Goal: Task Accomplishment & Management: Manage account settings

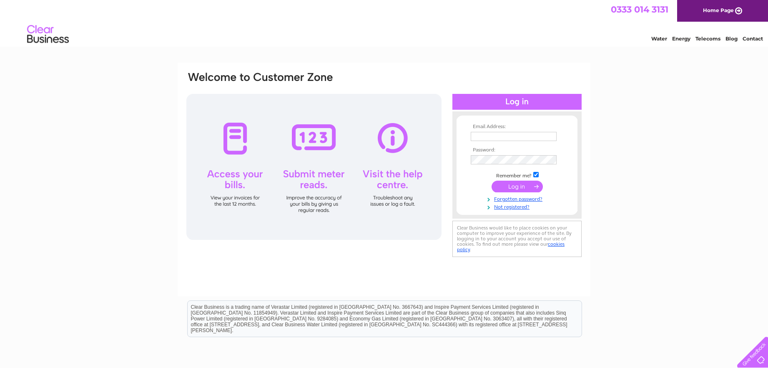
type input "catherine.campbell@tpgplc.com"
click at [511, 185] on input "submit" at bounding box center [516, 186] width 51 height 12
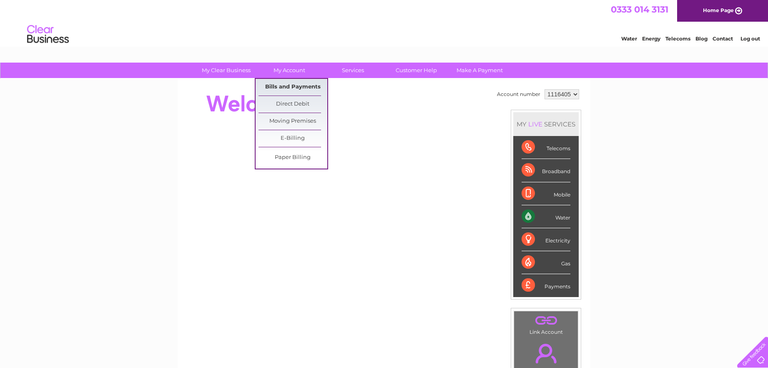
click at [296, 84] on link "Bills and Payments" at bounding box center [292, 87] width 69 height 17
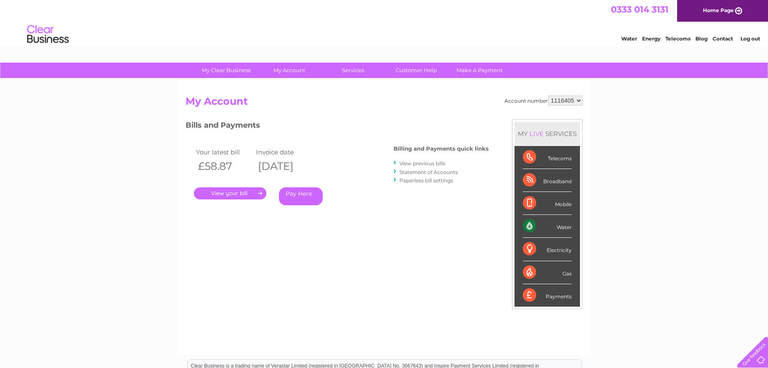
click at [249, 194] on link "." at bounding box center [230, 193] width 73 height 12
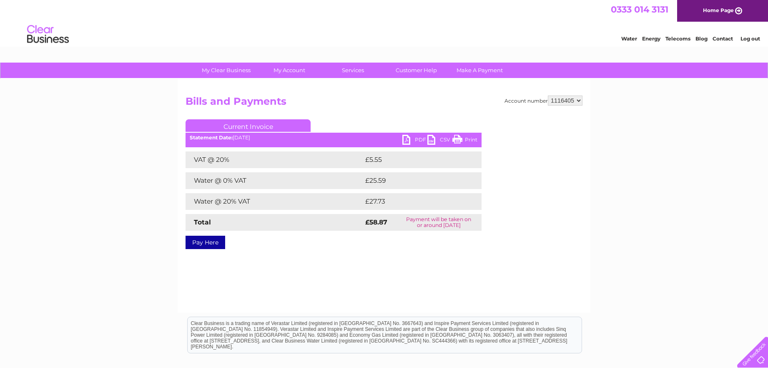
click at [415, 139] on link "PDF" at bounding box center [414, 141] width 25 height 12
